Goal: Task Accomplishment & Management: Complete application form

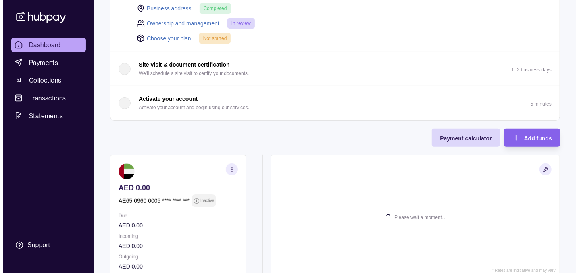
scroll to position [271, 0]
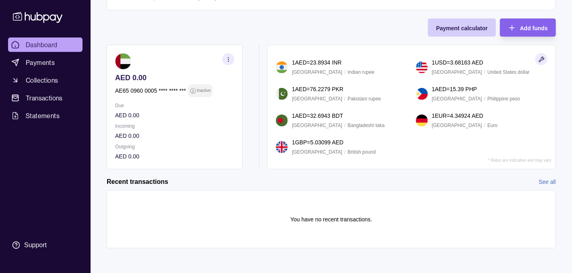
click at [470, 29] on span "Payment calculator" at bounding box center [462, 28] width 52 height 6
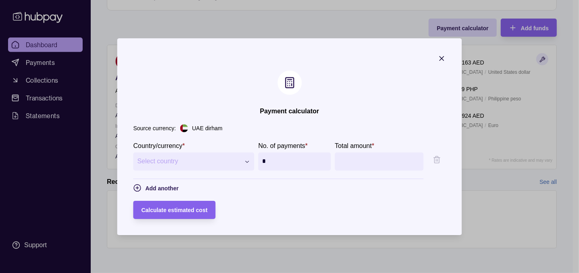
click at [230, 158] on button "Select country" at bounding box center [193, 161] width 121 height 18
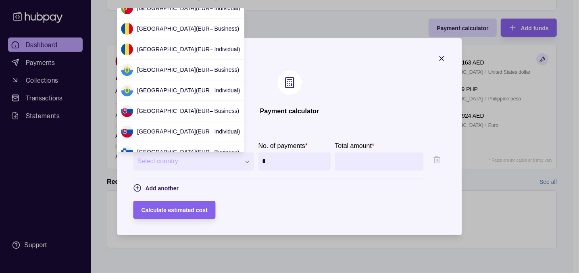
scroll to position [1396, 0]
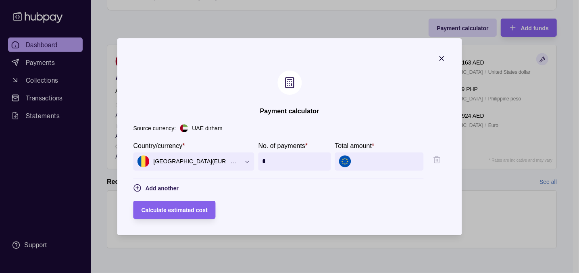
click at [328, 161] on div "*" at bounding box center [294, 161] width 73 height 18
click at [324, 161] on input "*" at bounding box center [294, 161] width 64 height 18
click at [343, 185] on section "**********" at bounding box center [289, 167] width 312 height 52
click at [390, 166] on input "Total amount *" at bounding box center [387, 161] width 64 height 18
drag, startPoint x: 270, startPoint y: 158, endPoint x: 231, endPoint y: 164, distance: 39.1
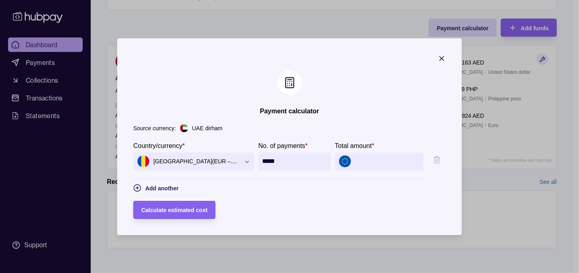
click at [231, 164] on div "**********" at bounding box center [278, 156] width 290 height 30
type input "*"
click at [383, 163] on input "Total amount *" at bounding box center [387, 161] width 64 height 18
click at [179, 210] on span "Calculate estimated cost" at bounding box center [174, 210] width 66 height 6
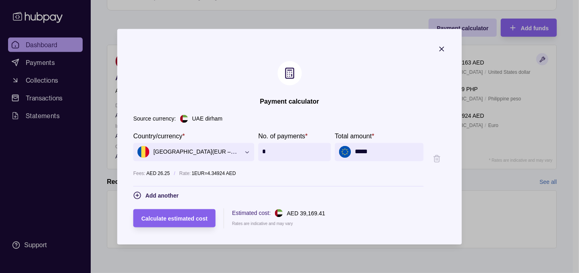
click at [192, 118] on p "UAE dirham" at bounding box center [207, 118] width 30 height 9
drag, startPoint x: 379, startPoint y: 155, endPoint x: 351, endPoint y: 153, distance: 27.9
click at [351, 153] on div "*****" at bounding box center [379, 152] width 89 height 18
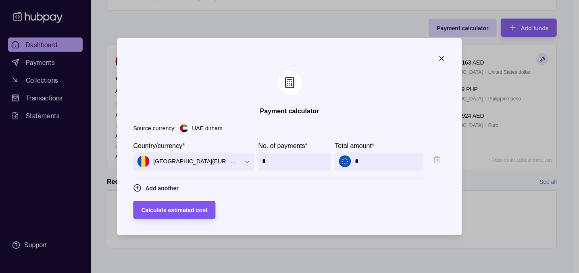
click at [175, 207] on span "Calculate estimated cost" at bounding box center [174, 210] width 66 height 6
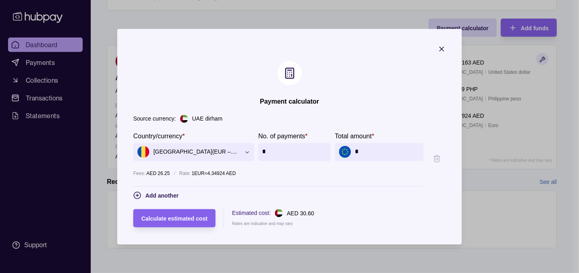
click at [360, 150] on input "*" at bounding box center [387, 152] width 64 height 18
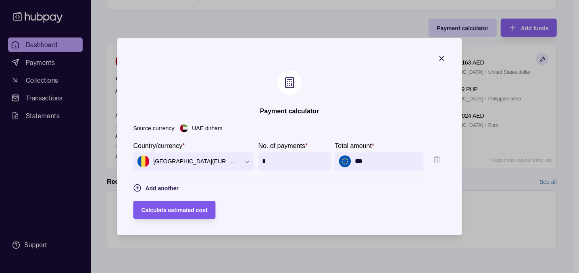
click at [149, 206] on div "Calculate estimated cost" at bounding box center [174, 210] width 66 height 10
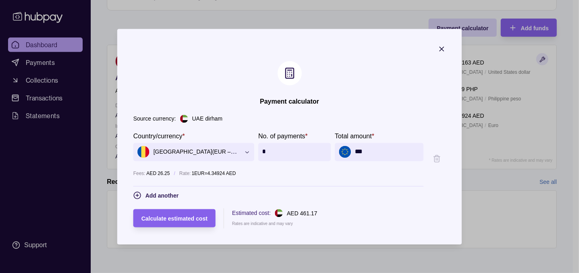
click at [369, 151] on input "***" at bounding box center [387, 152] width 64 height 18
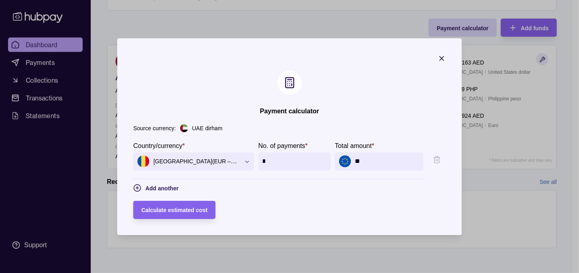
type input "*"
type input "*****"
click at [174, 208] on span "Calculate estimated cost" at bounding box center [174, 210] width 66 height 6
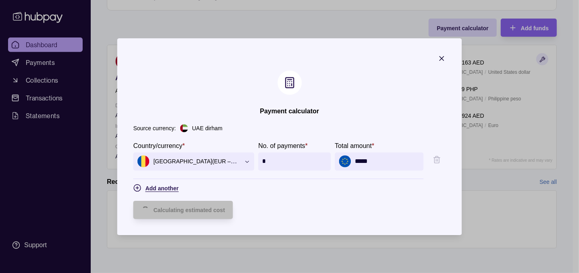
click at [151, 188] on span "Add another" at bounding box center [161, 188] width 33 height 6
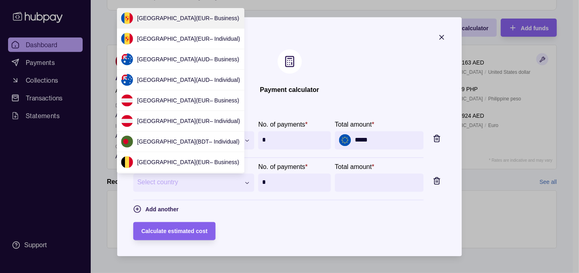
click at [154, 272] on div "**********" at bounding box center [286, 274] width 572 height 0
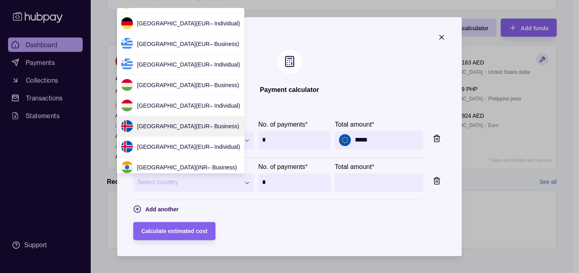
scroll to position [537, 0]
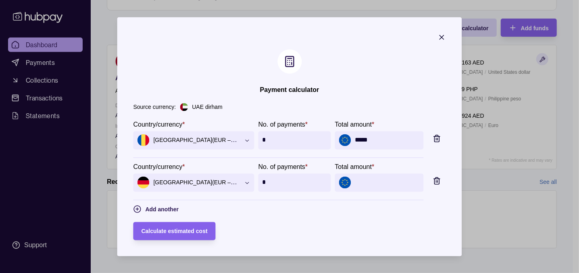
click at [382, 187] on input "Total amount *" at bounding box center [387, 182] width 64 height 18
type input "*****"
click at [172, 228] on span "Calculate estimated cost" at bounding box center [174, 231] width 66 height 6
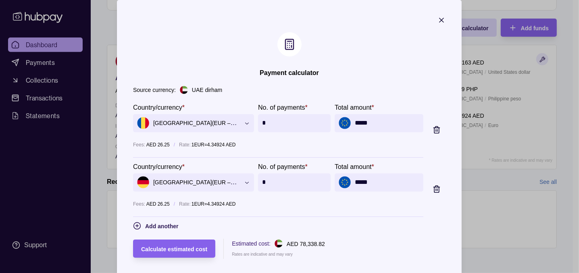
click at [439, 188] on icon "button" at bounding box center [436, 189] width 5 height 5
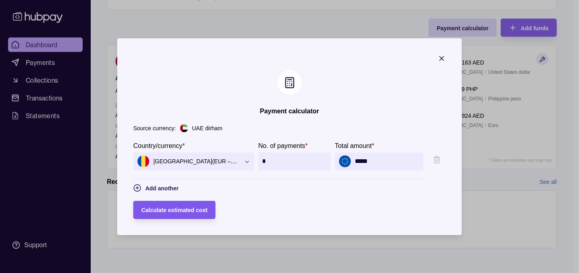
click at [177, 211] on span "Calculate estimated cost" at bounding box center [174, 210] width 66 height 6
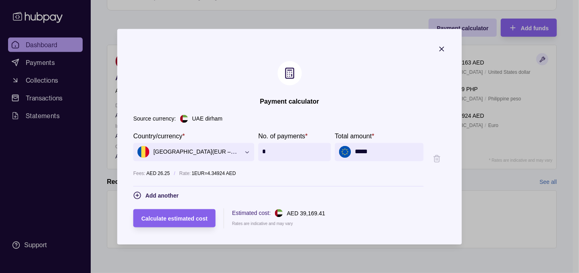
click at [244, 150] on icon "button" at bounding box center [247, 152] width 6 height 6
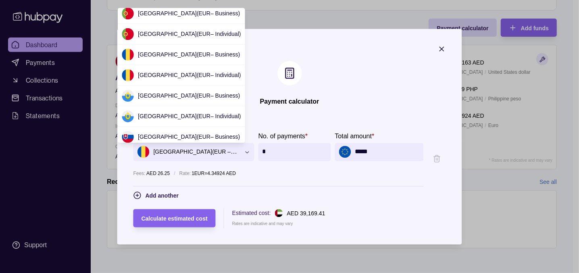
scroll to position [1406, 0]
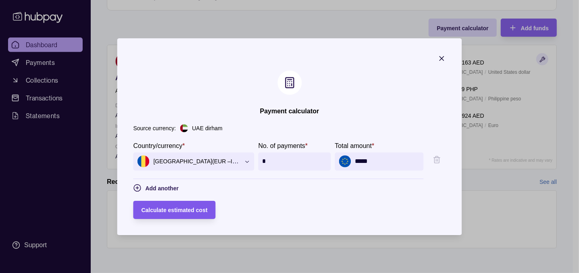
click at [169, 206] on div "Calculate estimated cost" at bounding box center [174, 210] width 66 height 10
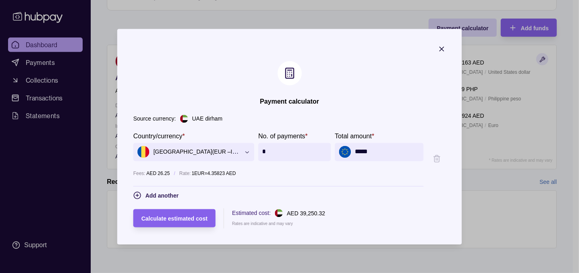
click at [244, 152] on icon "button" at bounding box center [247, 152] width 6 height 6
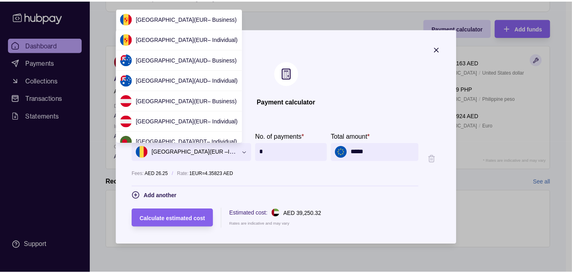
scroll to position [1317, 0]
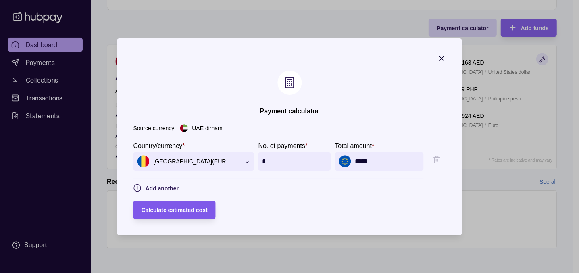
click at [165, 207] on span "Calculate estimated cost" at bounding box center [174, 210] width 66 height 6
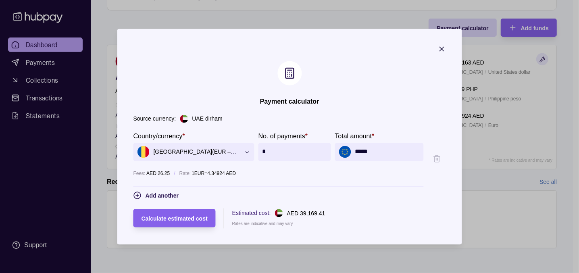
click at [180, 117] on img at bounding box center [184, 118] width 8 height 8
click at [140, 124] on div "**********" at bounding box center [289, 171] width 312 height 114
drag, startPoint x: 144, startPoint y: 119, endPoint x: 173, endPoint y: 116, distance: 29.5
click at [145, 119] on p "Source currency:" at bounding box center [154, 118] width 43 height 9
click at [192, 118] on p "UAE dirham" at bounding box center [207, 118] width 30 height 9
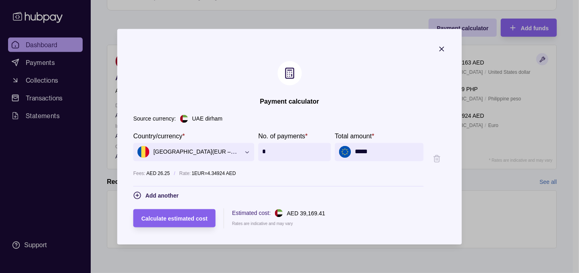
click at [305, 102] on h2 "Payment calculator" at bounding box center [289, 101] width 59 height 9
click at [446, 47] on icon "button" at bounding box center [442, 49] width 8 height 8
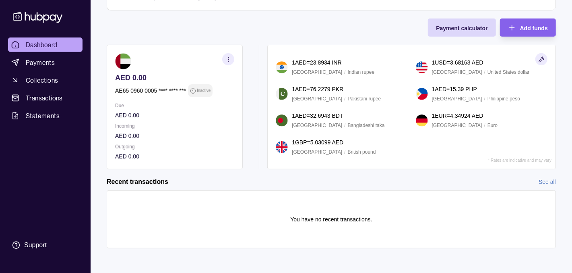
click at [226, 57] on icon "button" at bounding box center [229, 59] width 6 height 6
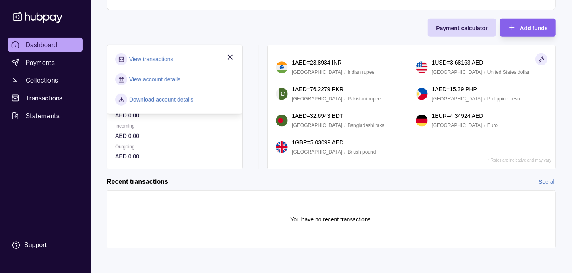
click at [235, 57] on div "View transactions View account details Download account details" at bounding box center [174, 79] width 135 height 68
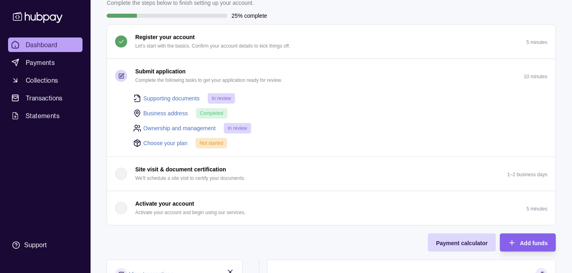
scroll to position [271, 0]
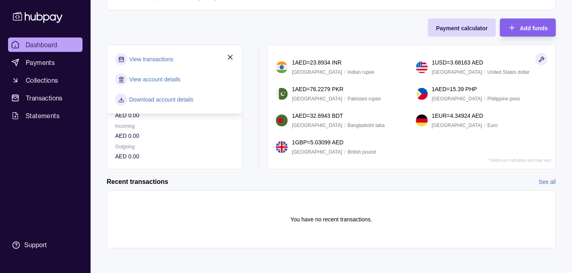
click at [175, 78] on link "View account details" at bounding box center [154, 79] width 51 height 9
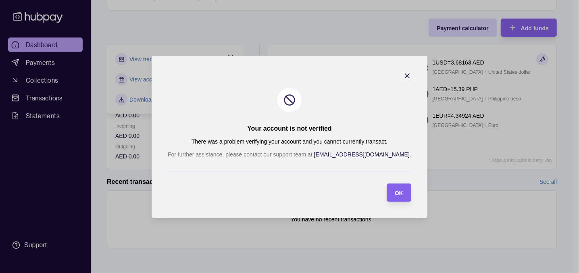
click at [403, 73] on icon "button" at bounding box center [407, 76] width 8 height 8
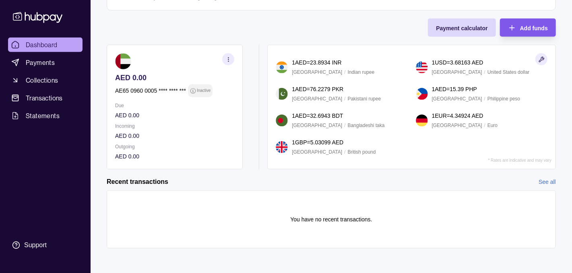
click at [532, 28] on span "Add funds" at bounding box center [535, 28] width 28 height 6
click at [471, 27] on span "Payment calculator" at bounding box center [462, 28] width 52 height 6
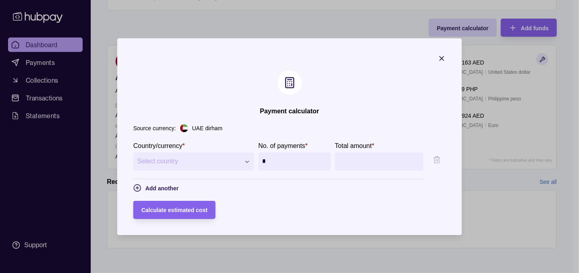
click at [446, 58] on icon "button" at bounding box center [442, 58] width 8 height 8
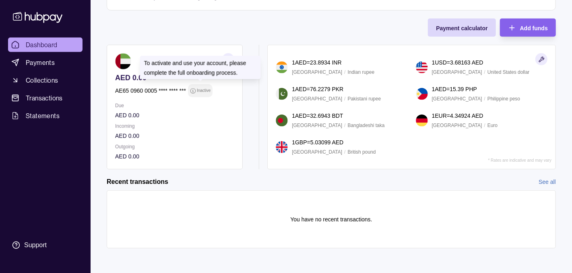
click at [200, 89] on p "Inactive" at bounding box center [204, 90] width 14 height 9
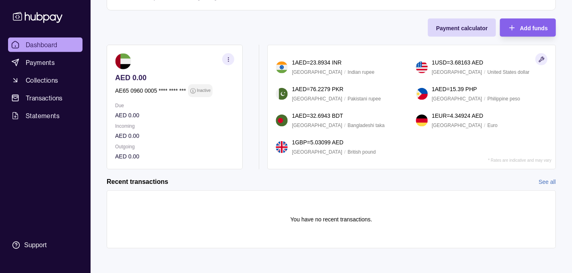
click at [133, 114] on p "AED 0.00" at bounding box center [174, 115] width 119 height 9
click at [129, 133] on p "AED 0.00" at bounding box center [174, 135] width 119 height 9
click at [131, 155] on p "AED 0.00" at bounding box center [174, 156] width 119 height 9
click at [480, 27] on span "Payment calculator" at bounding box center [462, 28] width 52 height 6
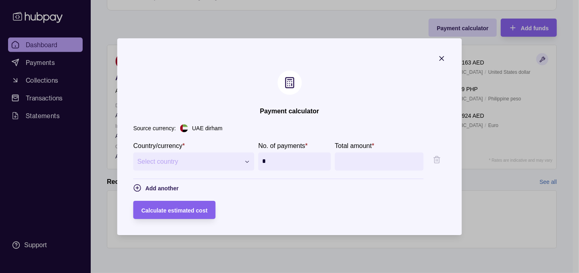
click at [173, 158] on span "Select country" at bounding box center [188, 161] width 103 height 10
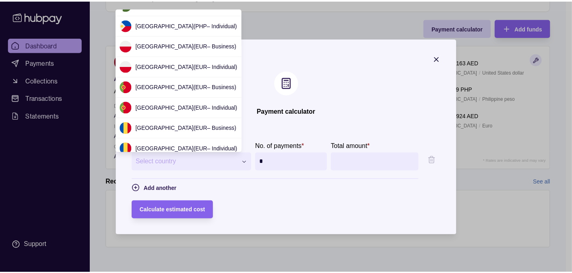
scroll to position [1343, 0]
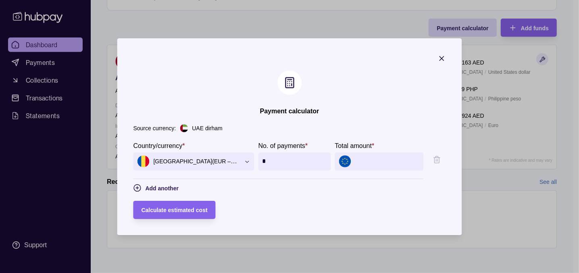
click at [274, 159] on input "*" at bounding box center [294, 161] width 64 height 18
click at [364, 159] on input "Total amount *" at bounding box center [387, 161] width 64 height 18
type input "*****"
click at [166, 206] on div "Calculate estimated cost" at bounding box center [174, 210] width 66 height 10
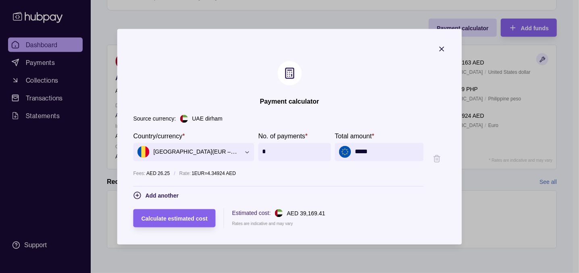
click at [446, 50] on icon "button" at bounding box center [442, 49] width 8 height 8
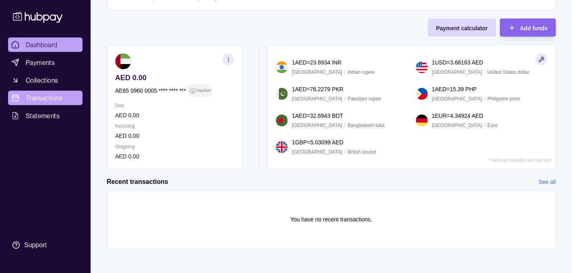
click at [44, 100] on span "Transactions" at bounding box center [44, 98] width 37 height 10
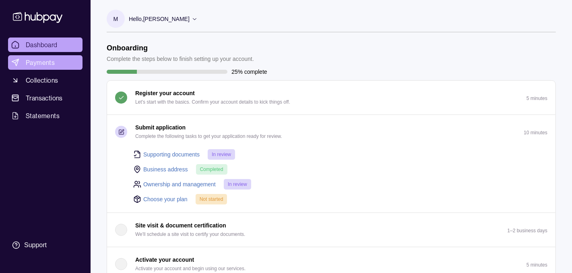
click at [48, 62] on span "Payments" at bounding box center [40, 63] width 29 height 10
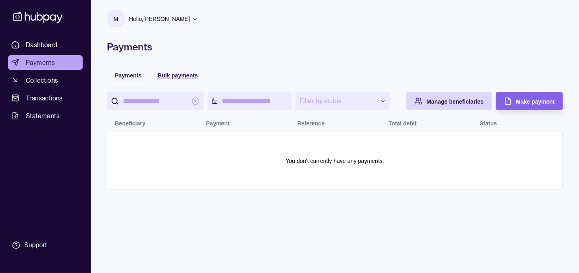
click at [176, 78] on span "Bulk payments" at bounding box center [178, 75] width 40 height 6
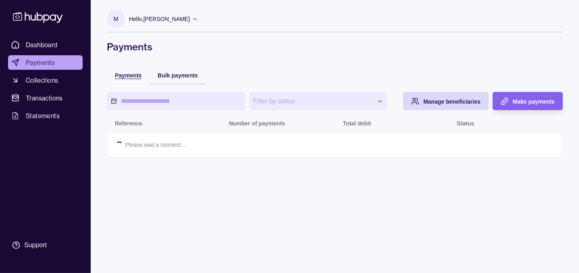
click at [132, 78] on span "Payments" at bounding box center [128, 75] width 27 height 6
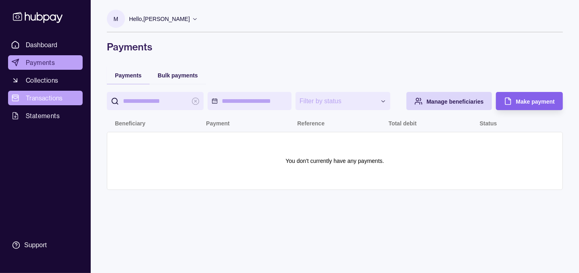
click at [52, 101] on span "Transactions" at bounding box center [44, 98] width 37 height 10
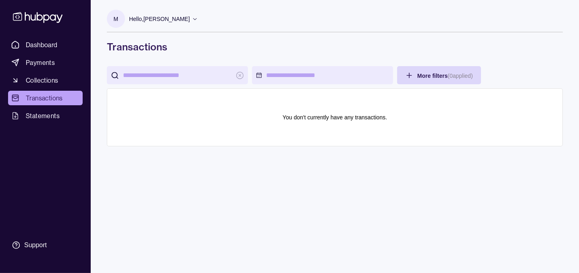
click at [51, 118] on span "Statements" at bounding box center [43, 116] width 34 height 10
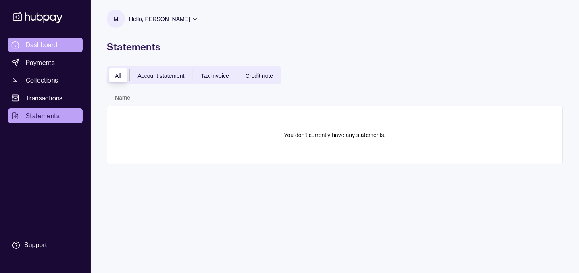
click at [45, 42] on span "Dashboard" at bounding box center [42, 45] width 32 height 10
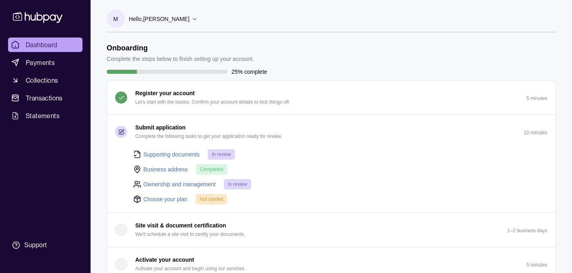
click at [197, 19] on icon at bounding box center [195, 19] width 4 height 2
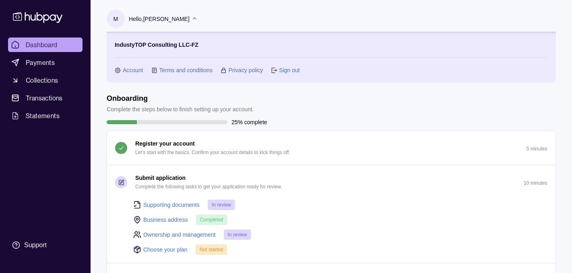
click at [183, 46] on p "IndustyTOP Consulting LLC-FZ" at bounding box center [157, 44] width 84 height 9
click at [142, 71] on link "Account" at bounding box center [133, 70] width 21 height 9
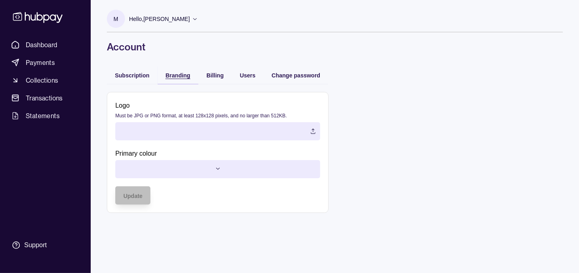
click at [171, 74] on span "Branding" at bounding box center [178, 75] width 25 height 6
click at [219, 76] on span "Billing" at bounding box center [214, 75] width 17 height 6
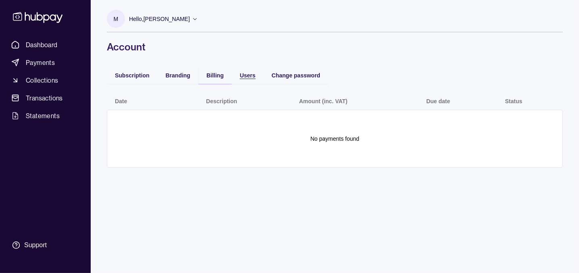
click at [247, 76] on span "Users" at bounding box center [248, 75] width 16 height 6
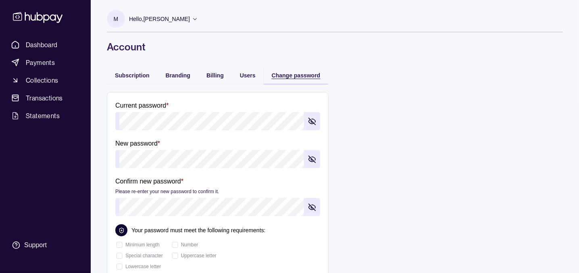
click at [285, 76] on span "Change password" at bounding box center [296, 75] width 49 height 6
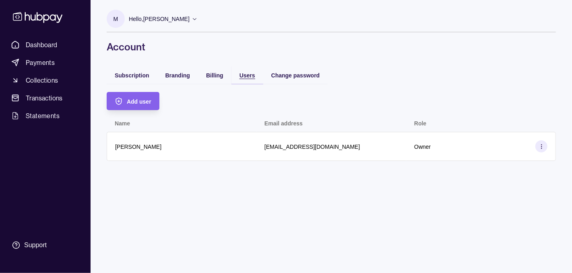
click at [247, 76] on span "Users" at bounding box center [248, 75] width 16 height 6
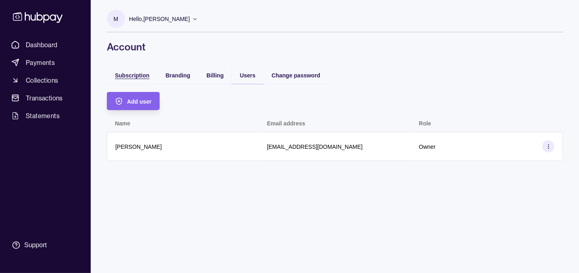
click at [143, 73] on span "Subscription" at bounding box center [132, 75] width 35 height 6
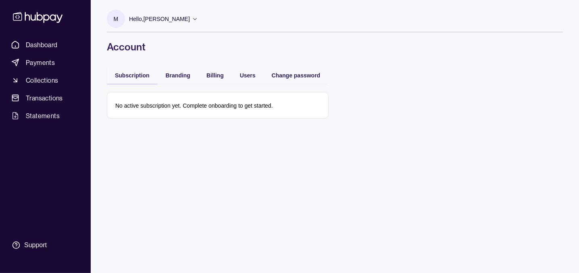
click at [136, 108] on p "No active subscription yet. Complete onboarding to get started." at bounding box center [194, 105] width 158 height 6
click at [54, 64] on span "Payments" at bounding box center [40, 63] width 29 height 10
click at [179, 23] on p "Hello, [PERSON_NAME]" at bounding box center [159, 19] width 61 height 9
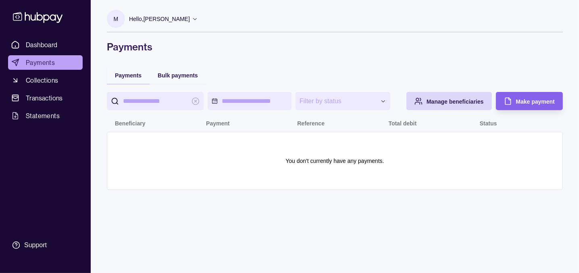
click at [198, 19] on icon at bounding box center [195, 19] width 6 height 6
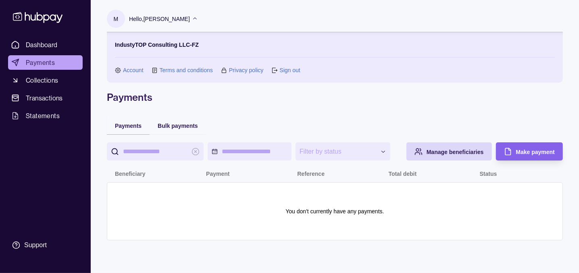
click at [178, 45] on p "IndustyTOP Consulting LLC-FZ" at bounding box center [157, 44] width 84 height 9
click at [115, 16] on p "M" at bounding box center [116, 19] width 5 height 9
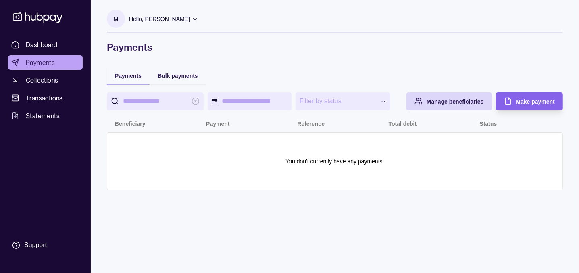
click at [115, 16] on p "M" at bounding box center [116, 19] width 5 height 9
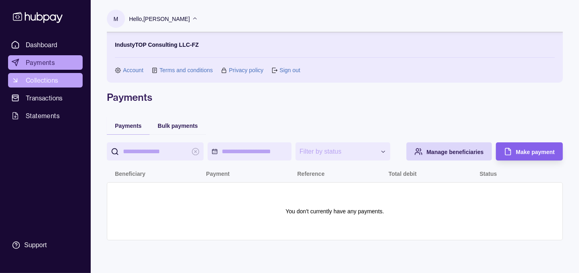
click at [50, 79] on span "Collections" at bounding box center [42, 80] width 32 height 10
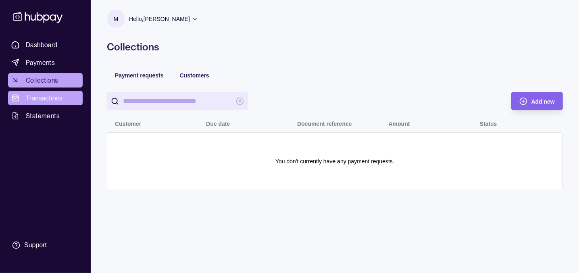
click at [46, 101] on span "Transactions" at bounding box center [44, 98] width 37 height 10
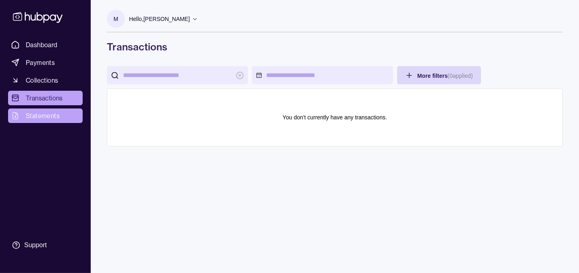
click at [50, 115] on span "Statements" at bounding box center [43, 116] width 34 height 10
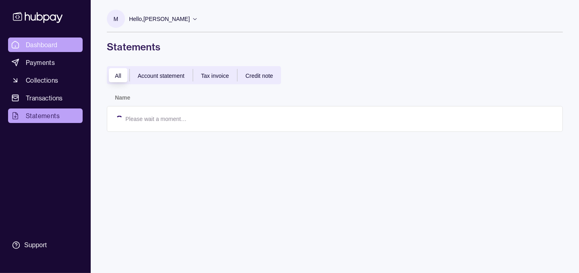
click at [43, 44] on span "Dashboard" at bounding box center [42, 45] width 32 height 10
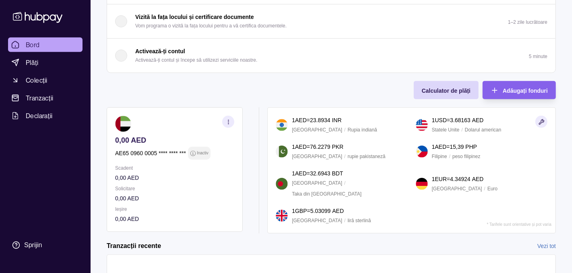
scroll to position [215, 0]
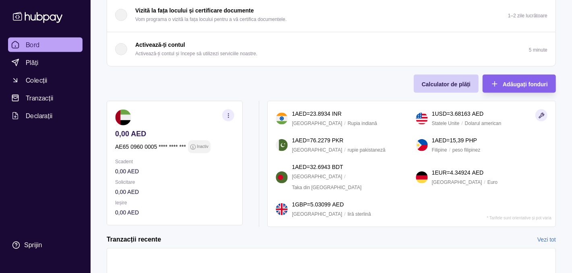
click at [450, 84] on font "Calculator de plăți" at bounding box center [446, 84] width 49 height 6
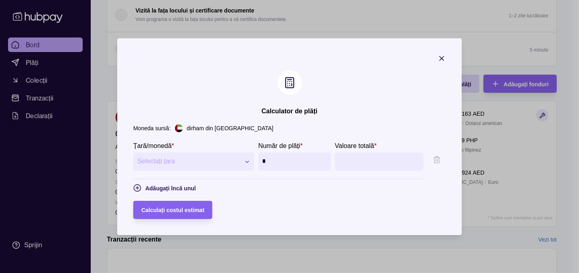
click at [214, 127] on font "dirham din Emiratele Arabe Unite" at bounding box center [230, 128] width 87 height 6
click at [141, 129] on font "Moneda sursă:" at bounding box center [151, 128] width 37 height 6
click at [446, 57] on icon "button" at bounding box center [442, 58] width 8 height 8
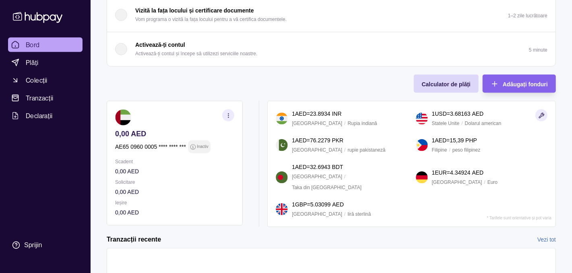
click at [232, 114] on section "button" at bounding box center [228, 115] width 12 height 12
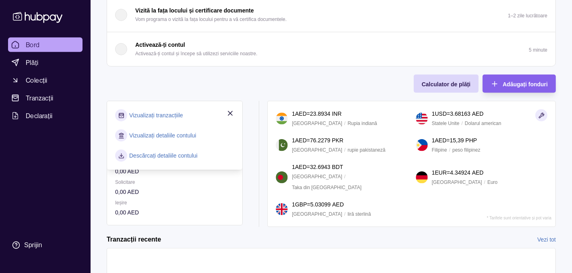
click at [187, 136] on font "Vizualizați detaliile contului" at bounding box center [162, 135] width 67 height 6
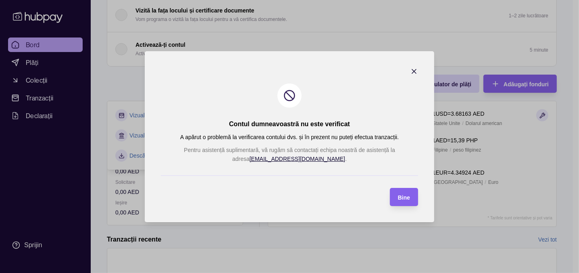
click at [413, 72] on icon "button" at bounding box center [414, 71] width 8 height 8
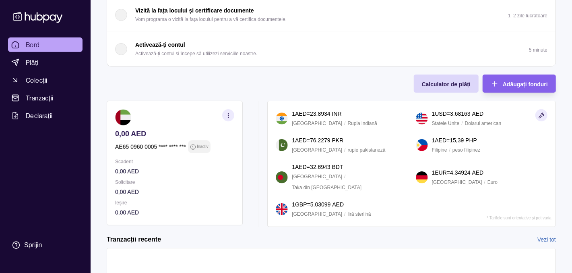
scroll to position [271, 0]
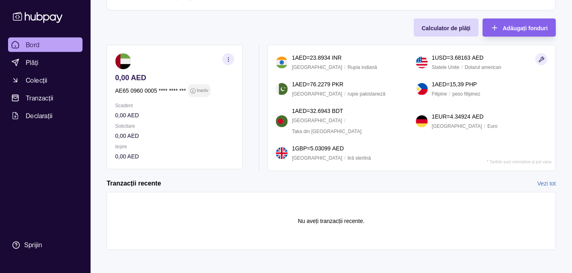
click at [545, 181] on font "Vezi tot" at bounding box center [547, 183] width 19 height 6
click at [544, 181] on font "Vezi tot" at bounding box center [547, 183] width 19 height 6
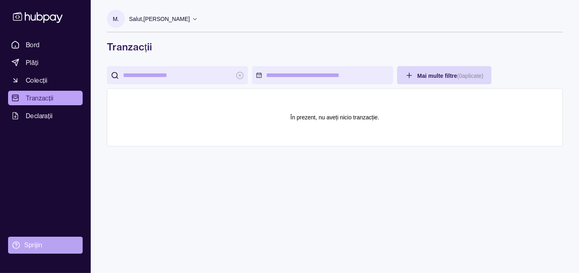
click at [31, 243] on font "Sprijin" at bounding box center [33, 244] width 18 height 7
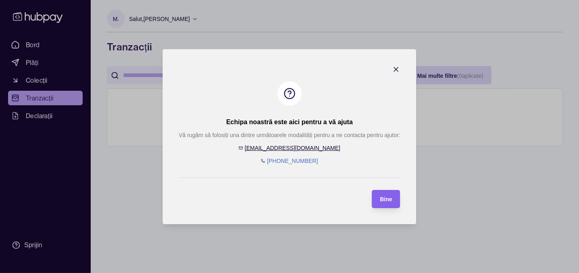
click at [394, 68] on icon "button" at bounding box center [396, 69] width 8 height 8
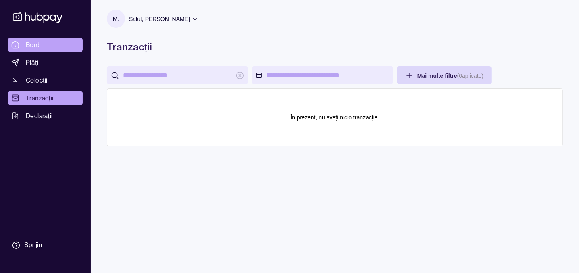
click at [29, 42] on font "Bord" at bounding box center [33, 45] width 14 height 8
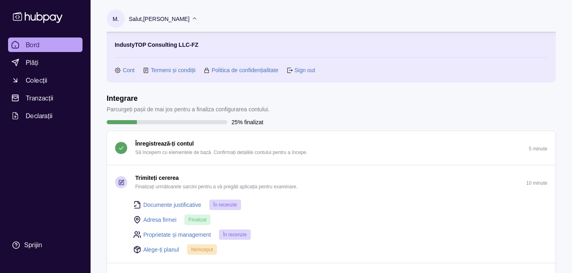
click at [170, 68] on font "Termeni și condiții" at bounding box center [173, 70] width 45 height 6
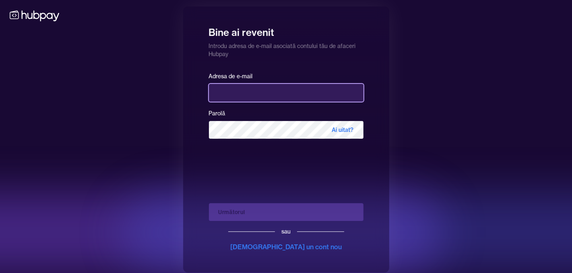
click at [231, 84] on input "email" at bounding box center [286, 93] width 155 height 18
type input "**********"
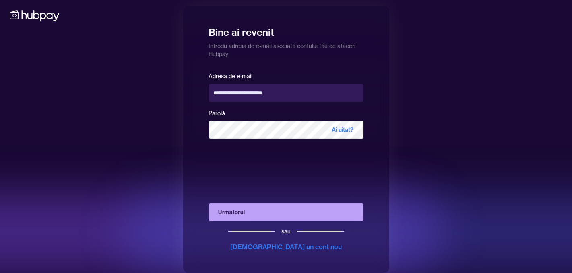
click at [266, 212] on button "Următorul" at bounding box center [286, 212] width 155 height 18
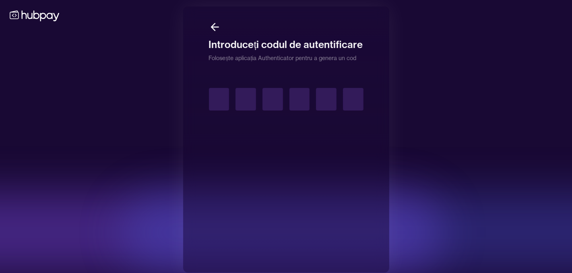
type input "*"
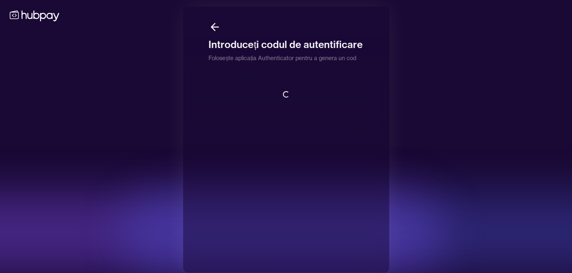
scroll to position [0, 0]
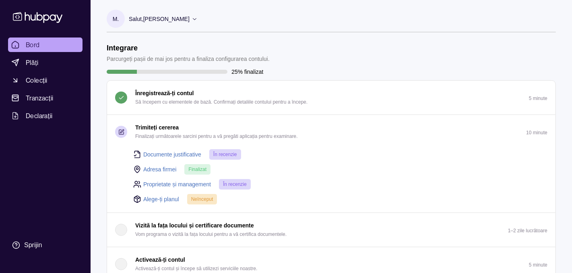
click at [225, 156] on font "În recenzie" at bounding box center [226, 154] width 24 height 6
click at [185, 153] on font "Documente justificative" at bounding box center [172, 154] width 58 height 6
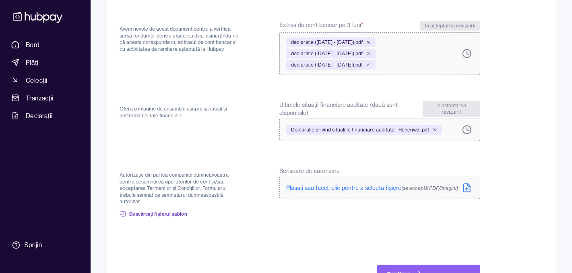
scroll to position [376, 0]
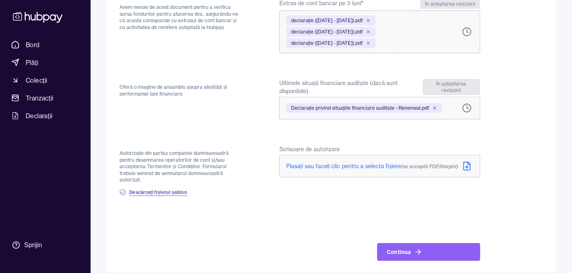
click at [166, 189] on font "Descărcați fișierul șablon" at bounding box center [158, 192] width 58 height 6
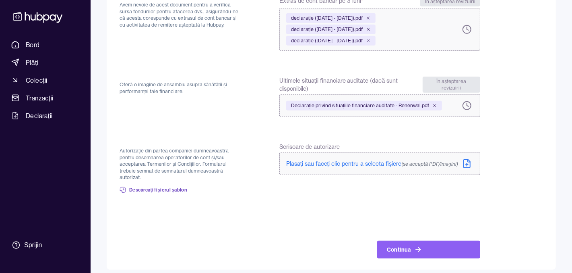
scroll to position [380, 0]
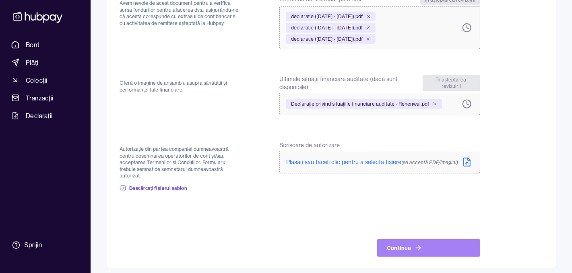
click at [399, 239] on button "Continua" at bounding box center [429, 248] width 103 height 18
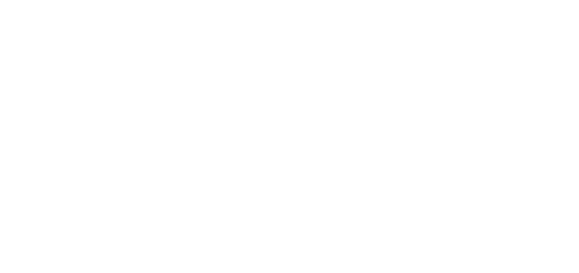
scroll to position [0, 0]
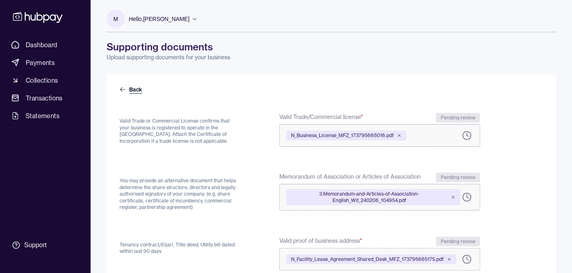
click at [133, 89] on link "Back" at bounding box center [132, 89] width 24 height 8
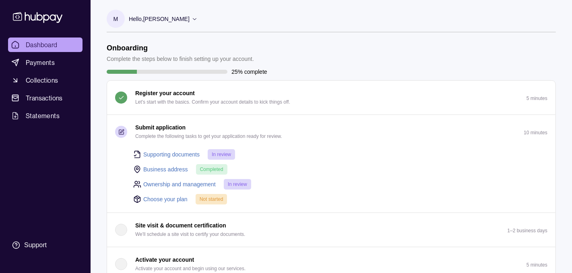
scroll to position [54, 0]
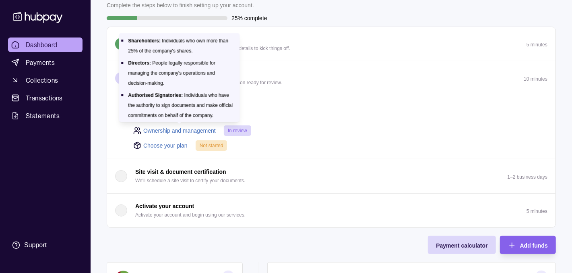
click at [196, 130] on link "Ownership and management" at bounding box center [179, 130] width 73 height 9
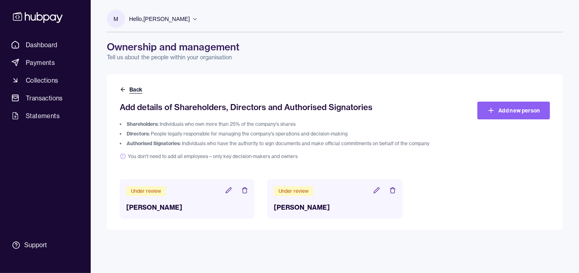
click at [132, 89] on button "Back" at bounding box center [132, 89] width 24 height 8
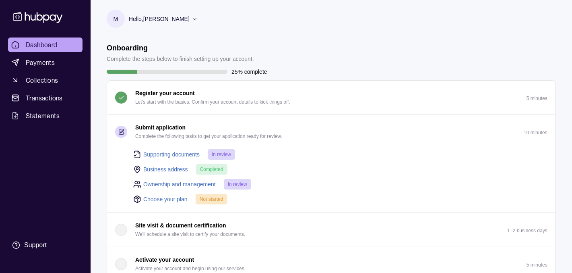
scroll to position [54, 0]
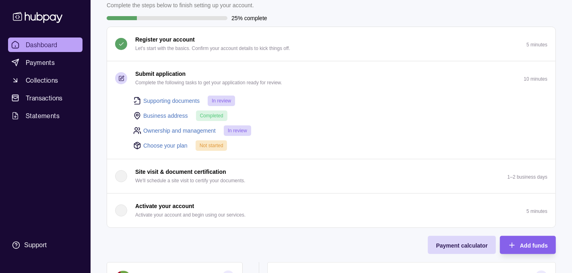
click at [185, 144] on link "Choose your plan" at bounding box center [165, 145] width 44 height 9
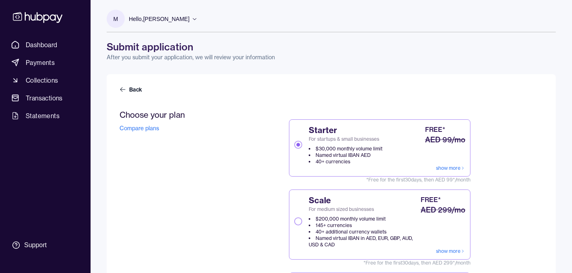
scroll to position [54, 0]
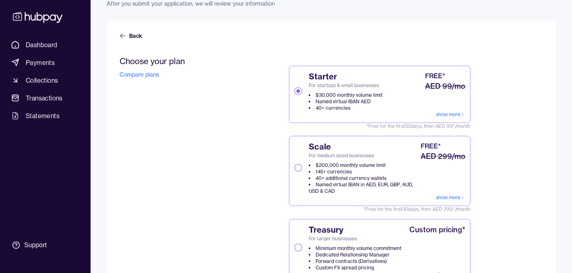
click at [297, 165] on button "Scale For medium sized businesses $200,000 monthly volume limit 145+ currencies…" at bounding box center [299, 168] width 8 height 8
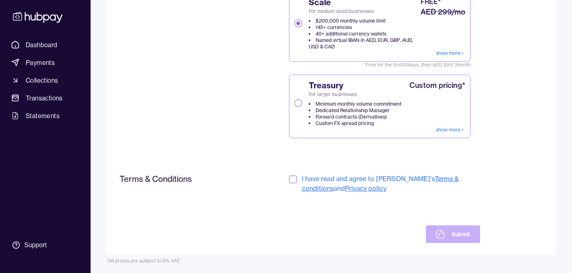
click at [293, 176] on button "button" at bounding box center [293, 179] width 8 height 8
click at [469, 234] on button "Submit" at bounding box center [453, 234] width 54 height 18
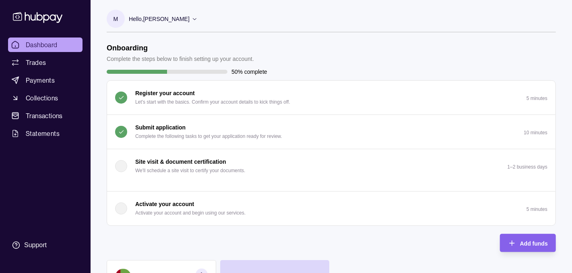
click at [166, 204] on p "Activate your account" at bounding box center [164, 203] width 59 height 9
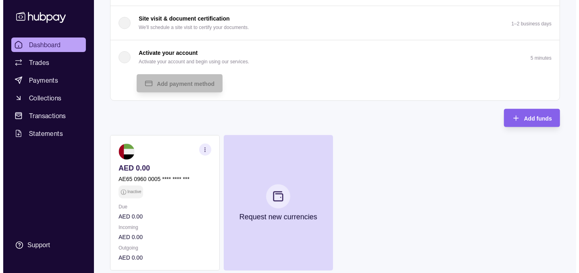
scroll to position [137, 0]
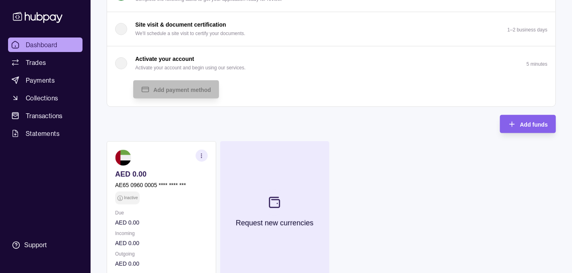
click at [276, 200] on icon at bounding box center [274, 202] width 13 height 13
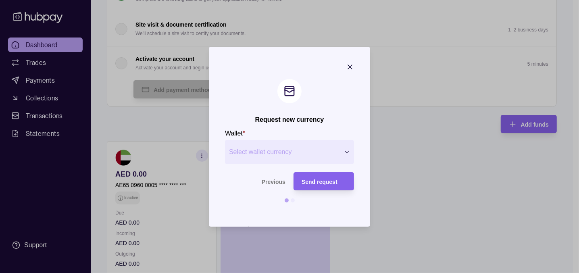
click at [270, 151] on span "Select wallet currency" at bounding box center [284, 152] width 111 height 10
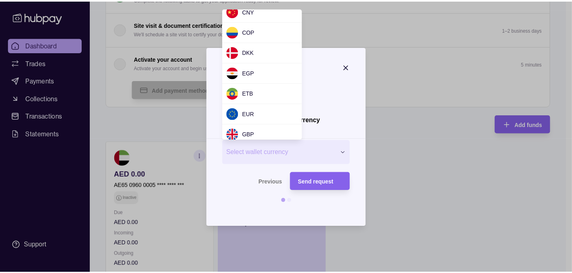
scroll to position [107, 0]
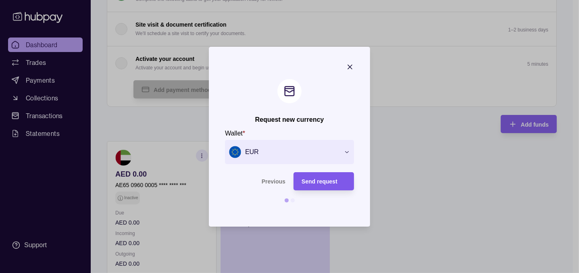
click at [323, 180] on span "Send request" at bounding box center [319, 181] width 36 height 6
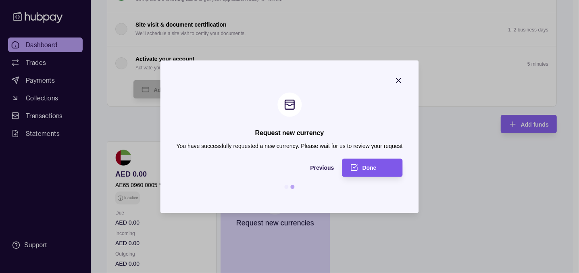
click at [375, 168] on span "Done" at bounding box center [369, 168] width 14 height 6
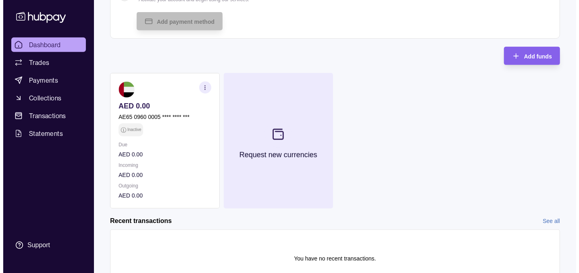
scroll to position [191, 0]
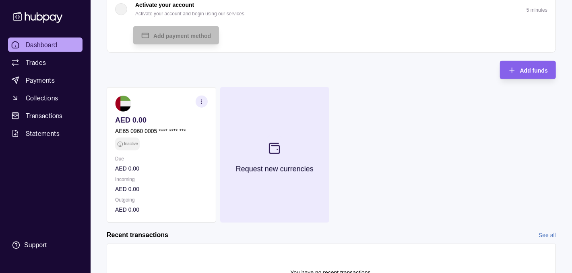
click at [277, 147] on icon at bounding box center [274, 148] width 13 height 13
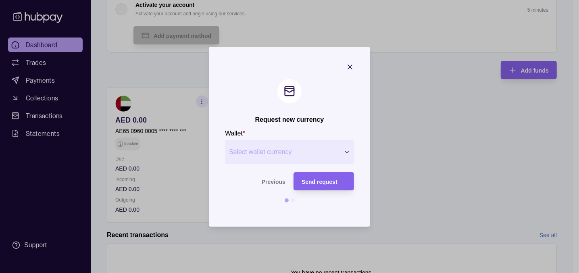
click at [290, 151] on span "Select wallet currency" at bounding box center [284, 152] width 111 height 10
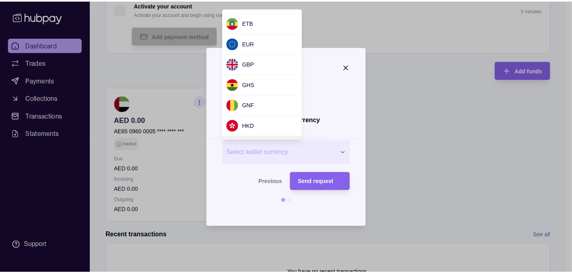
scroll to position [107, 0]
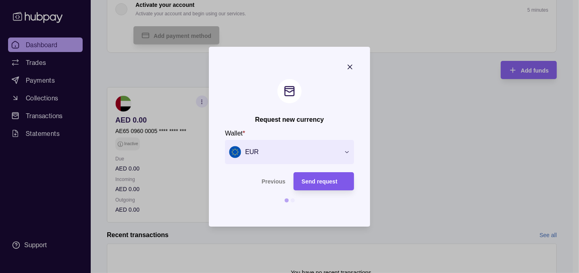
click at [314, 183] on span "Send request" at bounding box center [319, 181] width 36 height 6
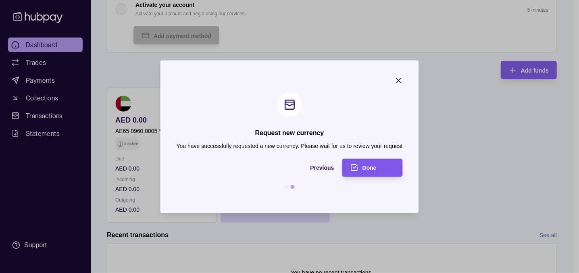
click at [365, 169] on span "Done" at bounding box center [369, 168] width 14 height 6
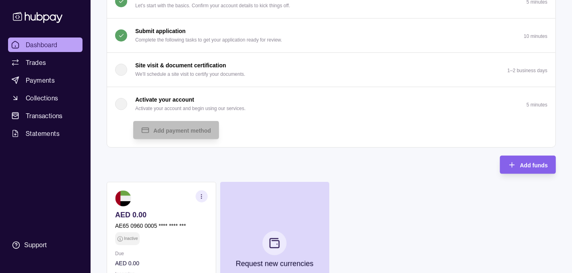
scroll to position [0, 0]
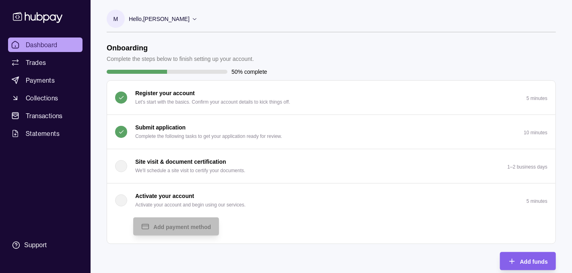
click at [198, 19] on div "Hello, [PERSON_NAME]" at bounding box center [163, 18] width 69 height 17
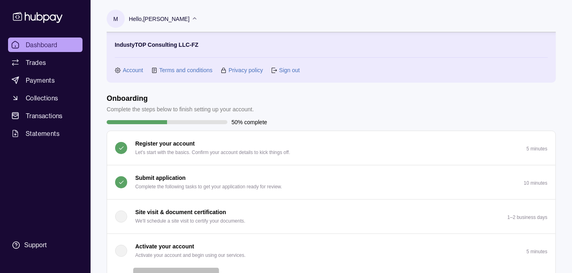
click at [171, 45] on p "IndustyTOP Consulting LLC-FZ" at bounding box center [157, 44] width 84 height 9
click at [179, 45] on p "IndustyTOP Consulting LLC-FZ" at bounding box center [157, 44] width 84 height 9
click at [186, 20] on p "Hello, [PERSON_NAME]" at bounding box center [159, 19] width 61 height 9
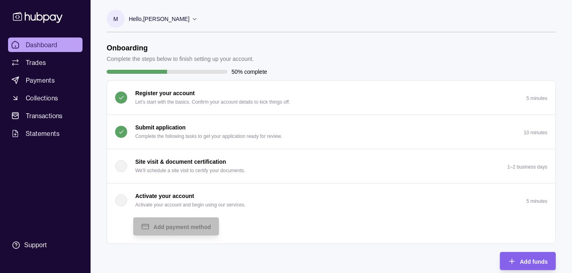
click at [186, 20] on p "Hello, [PERSON_NAME]" at bounding box center [159, 19] width 61 height 9
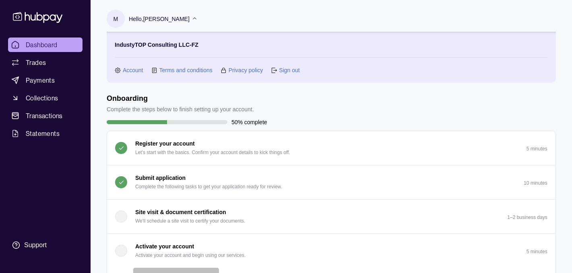
click at [129, 70] on link "Account" at bounding box center [133, 70] width 21 height 9
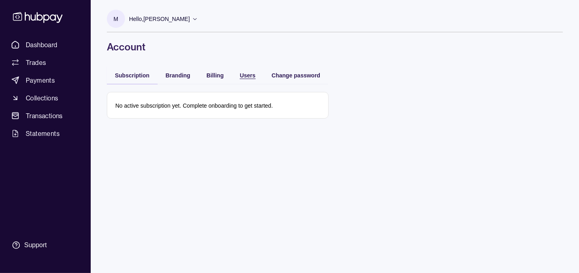
click at [245, 74] on span "Users" at bounding box center [248, 75] width 16 height 6
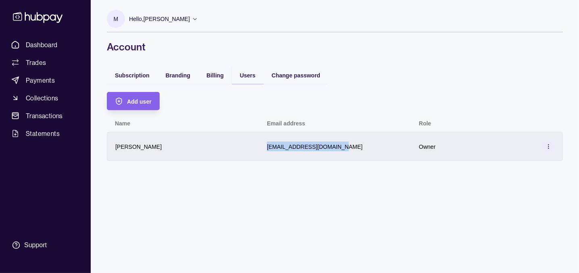
drag, startPoint x: 340, startPoint y: 146, endPoint x: 267, endPoint y: 145, distance: 72.9
click at [267, 145] on div "[EMAIL_ADDRESS][DOMAIN_NAME]" at bounding box center [335, 146] width 136 height 10
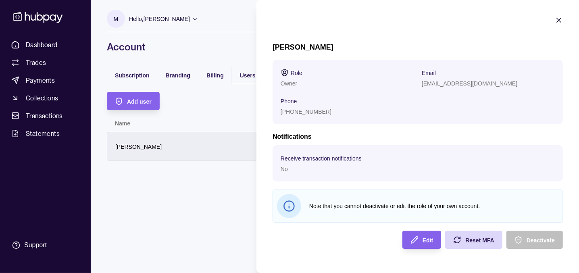
drag, startPoint x: 274, startPoint y: 145, endPoint x: 253, endPoint y: 144, distance: 21.8
click at [253, 144] on html "Dashboard Trades Payments Collections Transactions Statements Support M Hello, …" at bounding box center [289, 136] width 579 height 273
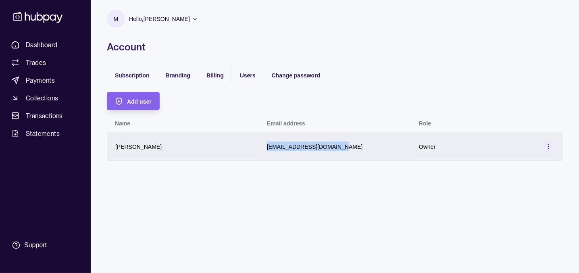
drag, startPoint x: 261, startPoint y: 145, endPoint x: 332, endPoint y: 146, distance: 70.5
click at [332, 146] on div "[EMAIL_ADDRESS][DOMAIN_NAME]" at bounding box center [335, 146] width 152 height 29
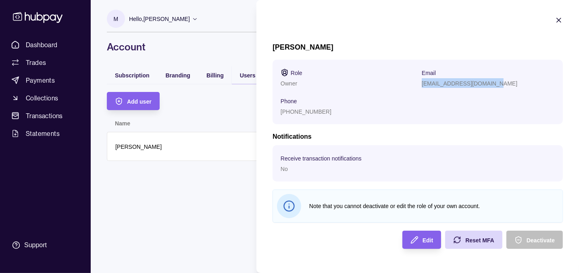
drag, startPoint x: 513, startPoint y: 83, endPoint x: 423, endPoint y: 84, distance: 90.7
click at [423, 84] on div "[EMAIL_ADDRESS][DOMAIN_NAME]" at bounding box center [487, 83] width 133 height 10
copy p "[EMAIL_ADDRESS][DOMAIN_NAME]"
click at [317, 141] on h2 "Notifications" at bounding box center [417, 136] width 290 height 9
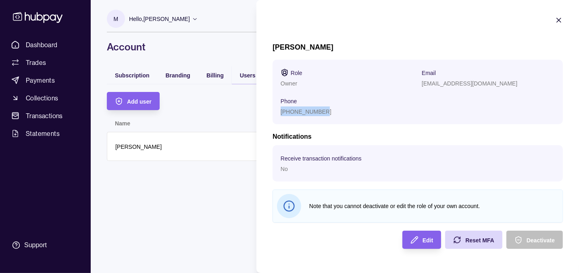
drag, startPoint x: 326, startPoint y: 112, endPoint x: 272, endPoint y: 111, distance: 54.0
click at [272, 111] on section "Role Owner Email [EMAIL_ADDRESS][DOMAIN_NAME] Phone [PHONE_NUMBER]" at bounding box center [417, 92] width 290 height 64
copy p "[PHONE_NUMBER]"
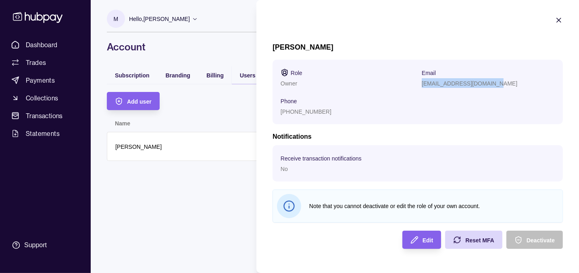
drag, startPoint x: 494, startPoint y: 83, endPoint x: 420, endPoint y: 84, distance: 73.7
click at [420, 84] on section "Role Owner Email [EMAIL_ADDRESS][DOMAIN_NAME] Phone [PHONE_NUMBER]" at bounding box center [417, 92] width 274 height 48
copy p "[EMAIL_ADDRESS][DOMAIN_NAME]"
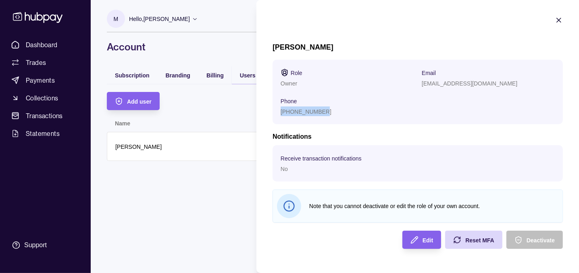
drag, startPoint x: 328, startPoint y: 111, endPoint x: 272, endPoint y: 112, distance: 56.4
click at [272, 112] on section "[PERSON_NAME] Role Owner Email [EMAIL_ADDRESS][DOMAIN_NAME] Phone [PHONE_NUMBER…" at bounding box center [417, 132] width 322 height 265
copy p "[PHONE_NUMBER]"
click at [226, 107] on html "Dashboard Trades Payments Collections Transactions Statements Support M Hello, …" at bounding box center [289, 136] width 579 height 273
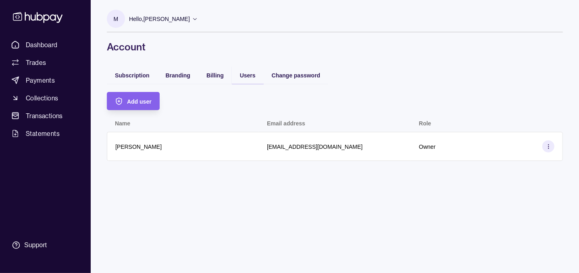
click at [198, 17] on icon at bounding box center [195, 19] width 6 height 6
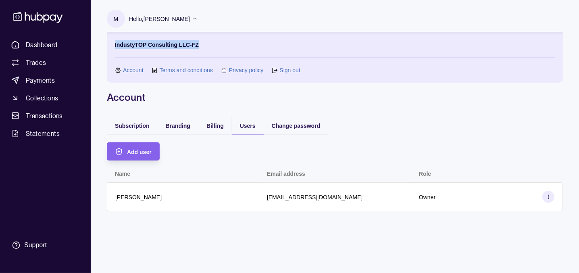
drag, startPoint x: 202, startPoint y: 43, endPoint x: 113, endPoint y: 42, distance: 88.6
click at [113, 42] on div "IndustyTOP Consulting LLC-FZ Account Terms and conditions Privacy policy Sign o…" at bounding box center [335, 57] width 456 height 50
copy p "IndustyTOP Consulting LLC-FZ"
click at [57, 43] on link "Dashboard" at bounding box center [45, 44] width 75 height 15
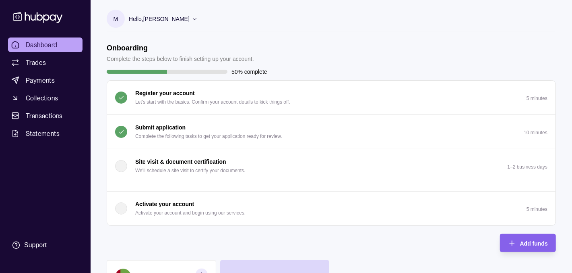
click at [123, 132] on icon "button" at bounding box center [121, 132] width 6 height 6
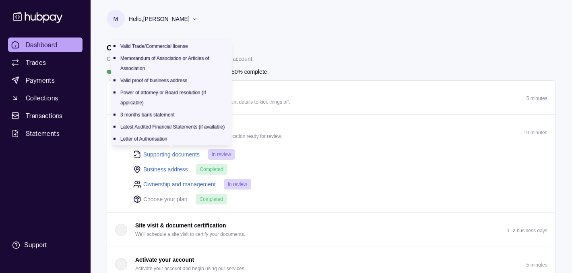
click at [184, 152] on link "Supporting documents" at bounding box center [171, 154] width 56 height 9
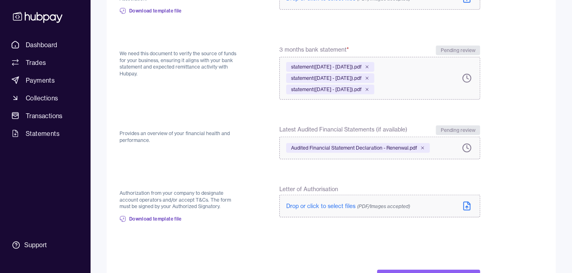
scroll to position [353, 0]
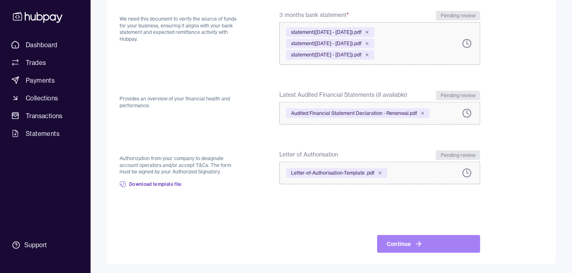
click at [417, 241] on icon at bounding box center [419, 244] width 8 height 8
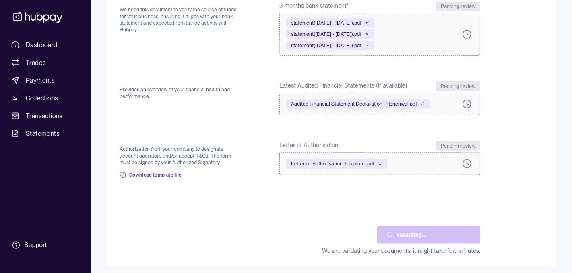
scroll to position [365, 0]
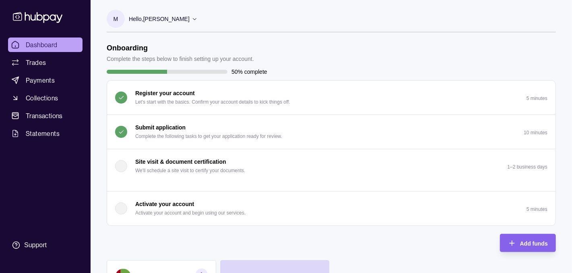
click at [179, 127] on p "Submit application" at bounding box center [160, 127] width 50 height 9
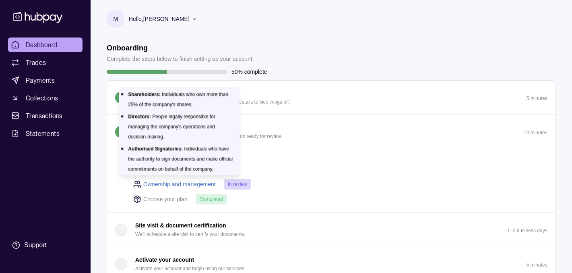
click at [205, 182] on link "Ownership and management" at bounding box center [179, 184] width 73 height 9
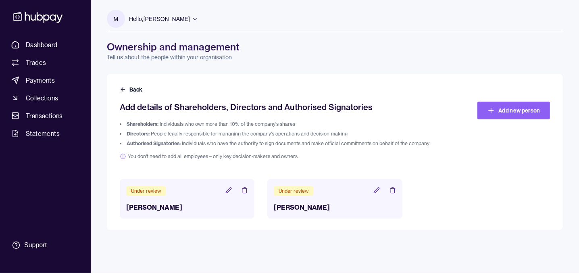
click at [230, 188] on icon at bounding box center [228, 190] width 6 height 6
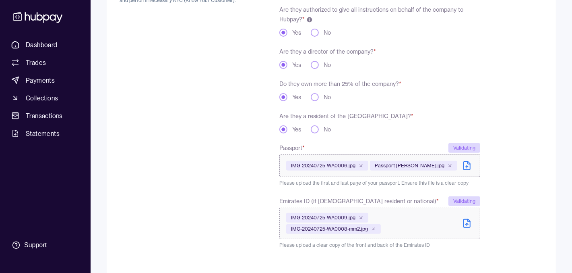
scroll to position [183, 0]
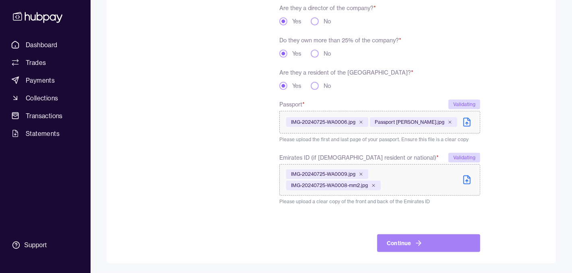
click at [415, 244] on icon "submit" at bounding box center [419, 243] width 8 height 8
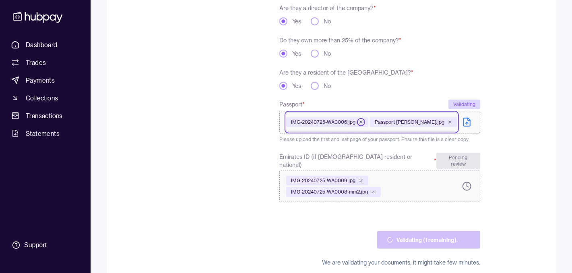
click at [361, 122] on icon at bounding box center [361, 122] width 2 height 2
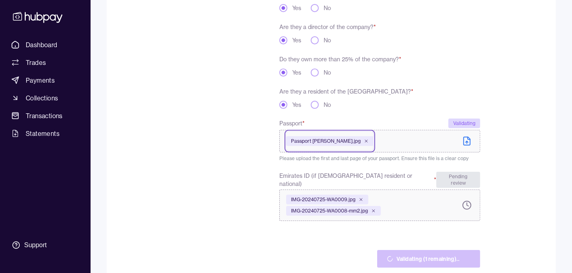
scroll to position [190, 0]
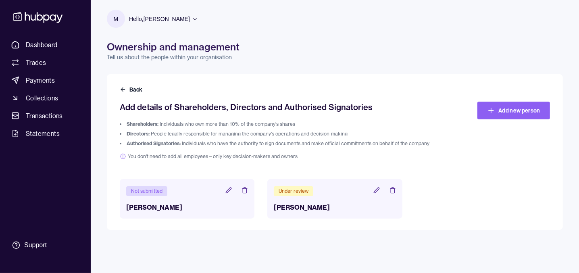
click at [375, 189] on icon at bounding box center [375, 189] width 5 height 5
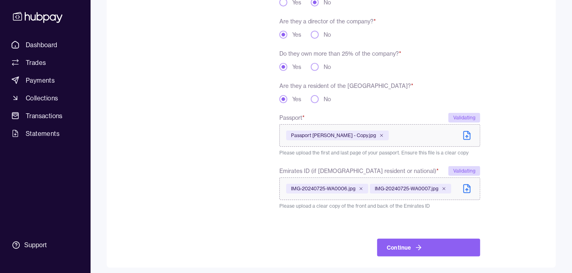
scroll to position [174, 0]
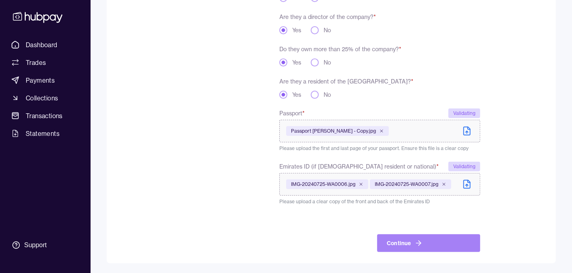
click at [411, 241] on button "Continue" at bounding box center [429, 243] width 103 height 18
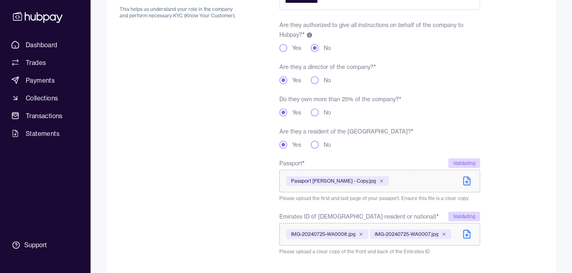
scroll to position [66, 0]
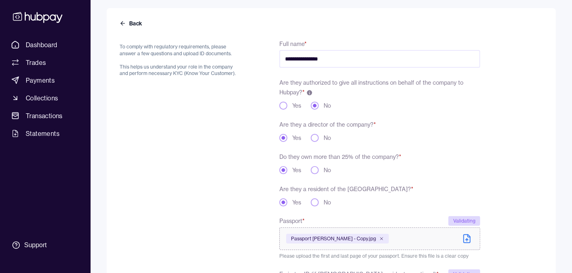
click at [317, 139] on button "No" at bounding box center [315, 138] width 8 height 8
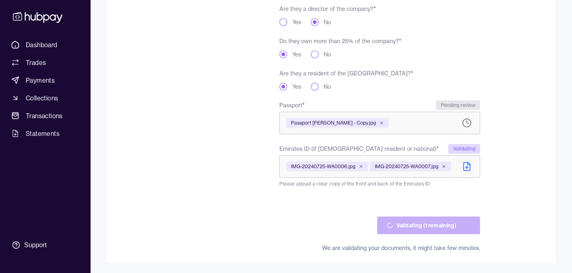
scroll to position [172, 0]
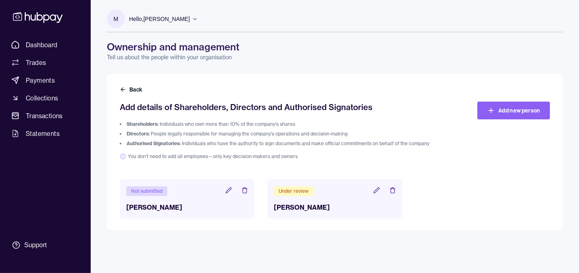
click at [229, 189] on icon at bounding box center [228, 190] width 6 height 6
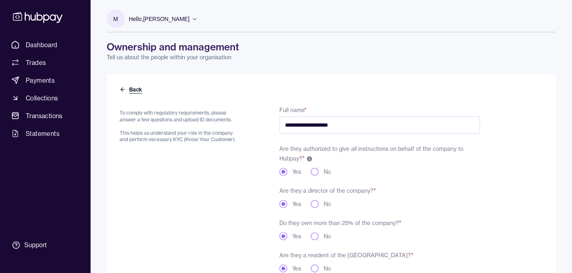
click at [130, 87] on button "Back" at bounding box center [132, 89] width 24 height 8
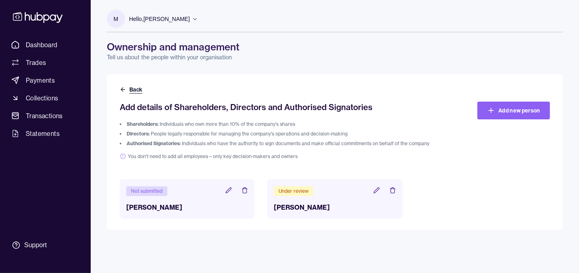
click at [136, 90] on button "Back" at bounding box center [132, 89] width 24 height 8
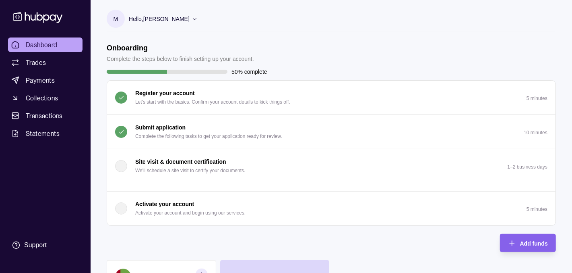
click at [168, 125] on p "Submit application" at bounding box center [160, 127] width 50 height 9
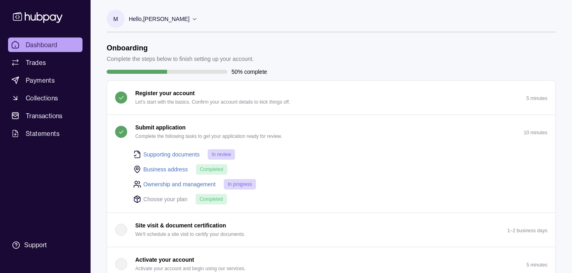
click at [164, 127] on p "Submit application" at bounding box center [160, 127] width 50 height 9
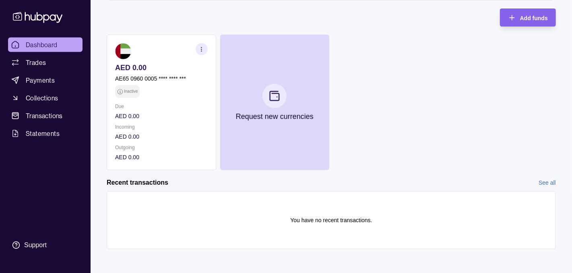
scroll to position [218, 0]
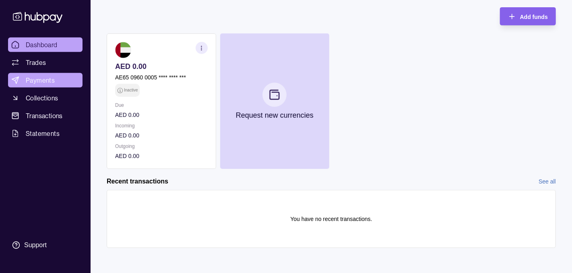
click at [31, 79] on span "Payments" at bounding box center [40, 80] width 29 height 10
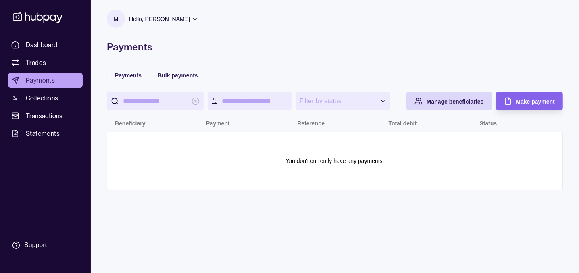
click at [35, 61] on span "Trades" at bounding box center [36, 63] width 20 height 10
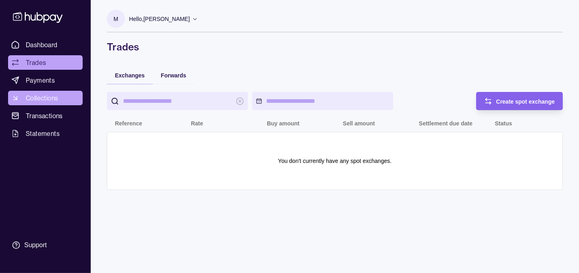
click at [47, 98] on span "Collections" at bounding box center [42, 98] width 32 height 10
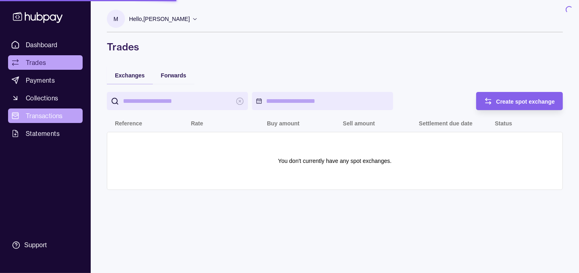
click at [51, 118] on span "Transactions" at bounding box center [44, 116] width 37 height 10
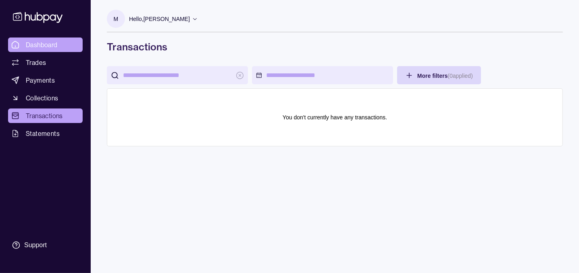
click at [36, 43] on span "Dashboard" at bounding box center [42, 45] width 32 height 10
